Goal: Navigation & Orientation: Find specific page/section

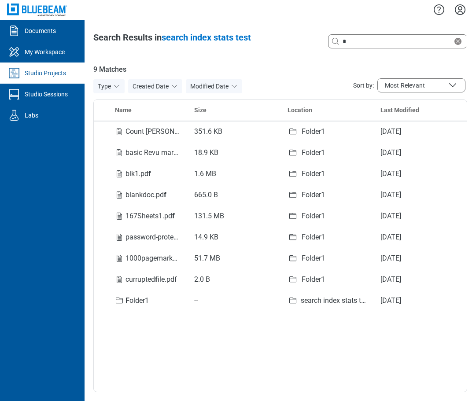
select select "**********"
click at [37, 72] on div "Studio Projects" at bounding box center [45, 73] width 41 height 9
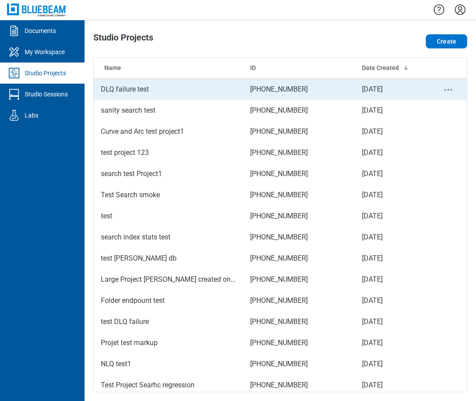
click at [112, 88] on td "DLQ failure test" at bounding box center [168, 89] width 149 height 21
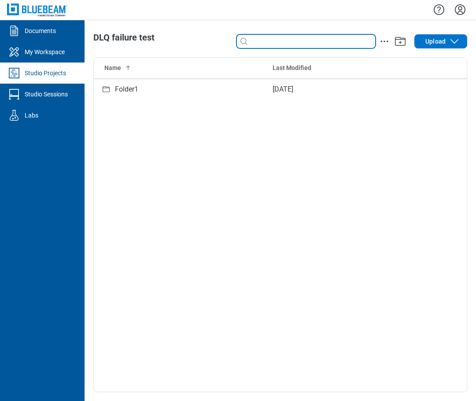
click at [271, 46] on input at bounding box center [312, 42] width 126 height 10
type input "*"
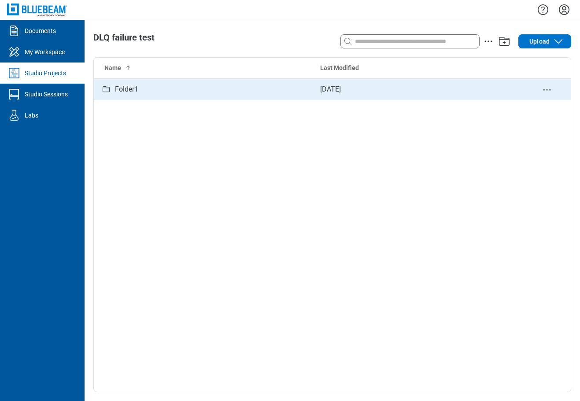
click at [138, 91] on div "Folder1" at bounding box center [126, 89] width 23 height 11
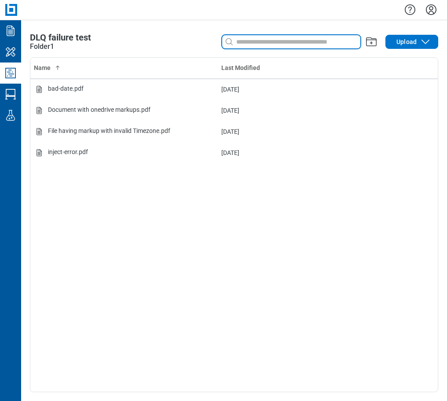
click at [262, 41] on input at bounding box center [298, 42] width 126 height 10
type input "*"
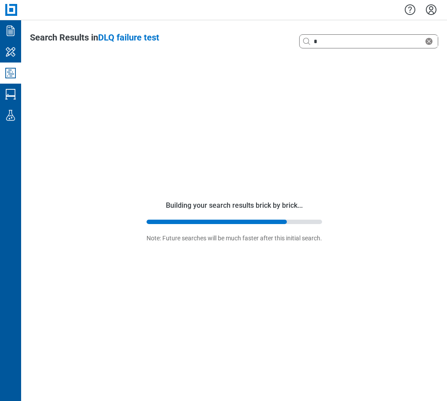
click at [10, 70] on icon "Studio Projects" at bounding box center [10, 73] width 11 height 11
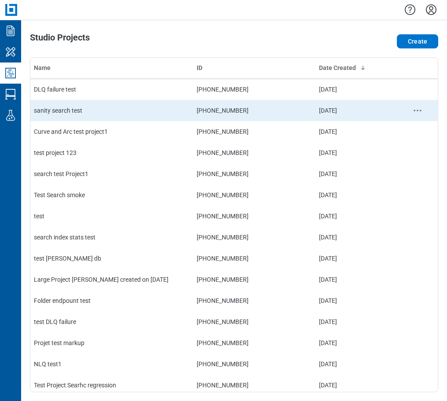
click at [61, 111] on td "sanity search test" at bounding box center [111, 110] width 163 height 21
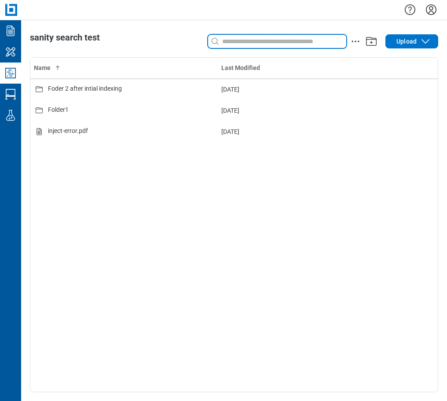
click at [242, 42] on input at bounding box center [284, 42] width 126 height 10
type input "*"
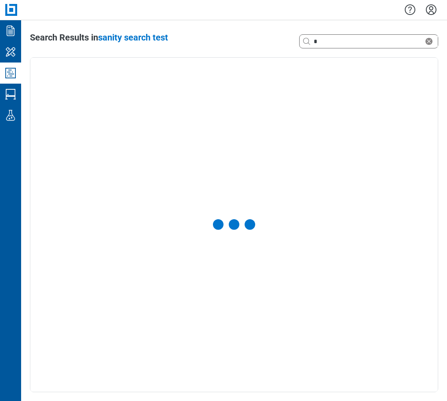
select select "**********"
